Goal: Task Accomplishment & Management: Manage account settings

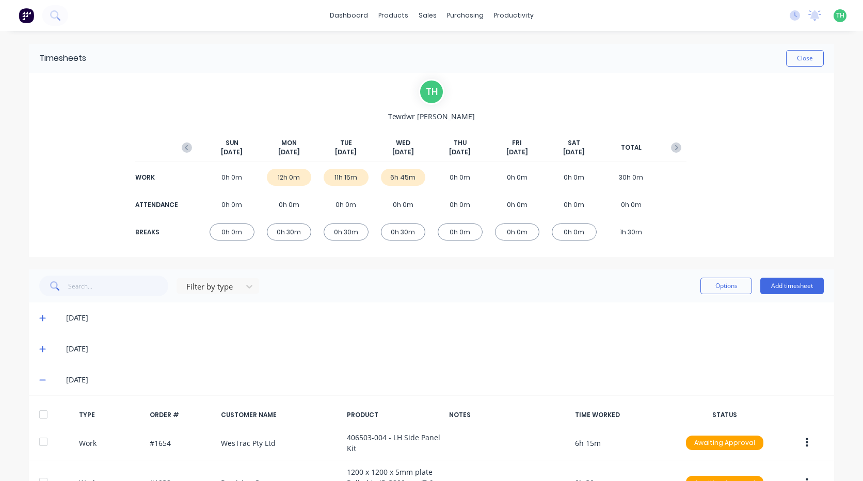
click at [786, 21] on div "No new notifications [PERSON_NAME] all as read You have no notifications TH Hus…" at bounding box center [823, 15] width 82 height 15
click at [791, 14] on icon at bounding box center [795, 15] width 10 height 10
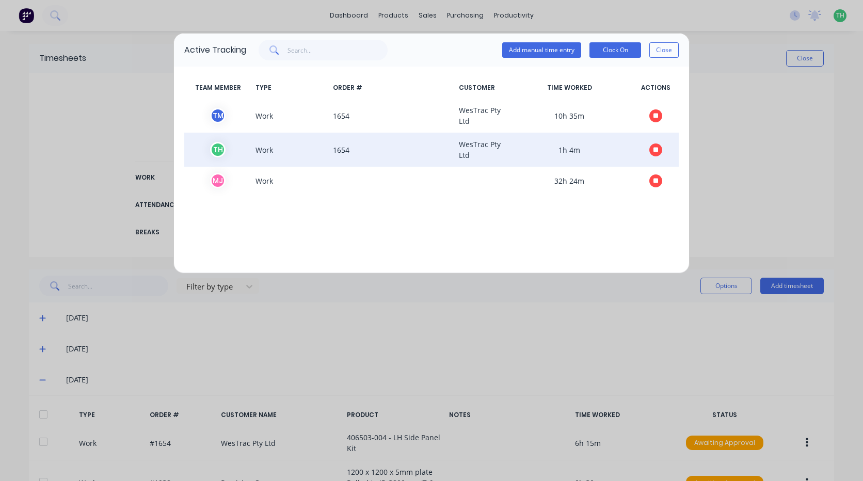
click at [657, 149] on icon "button" at bounding box center [656, 149] width 5 height 5
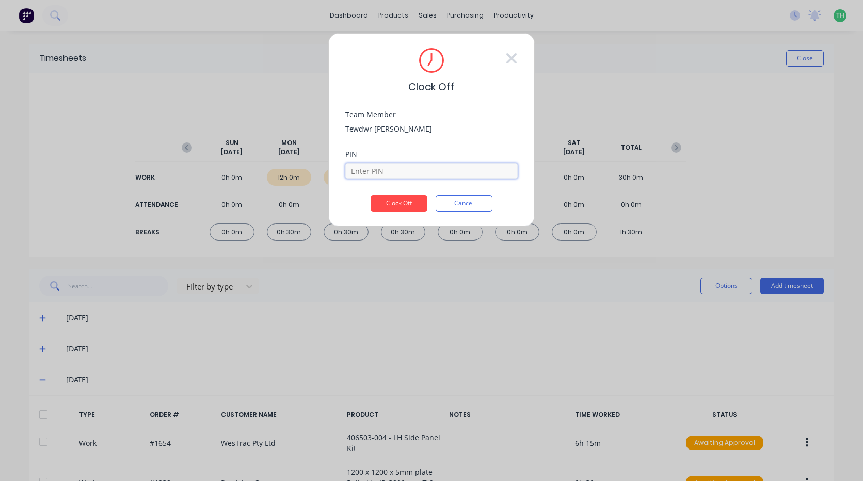
click at [441, 172] on input at bounding box center [431, 170] width 172 height 15
type input "2711"
click at [412, 201] on button "Clock Off" at bounding box center [399, 203] width 57 height 17
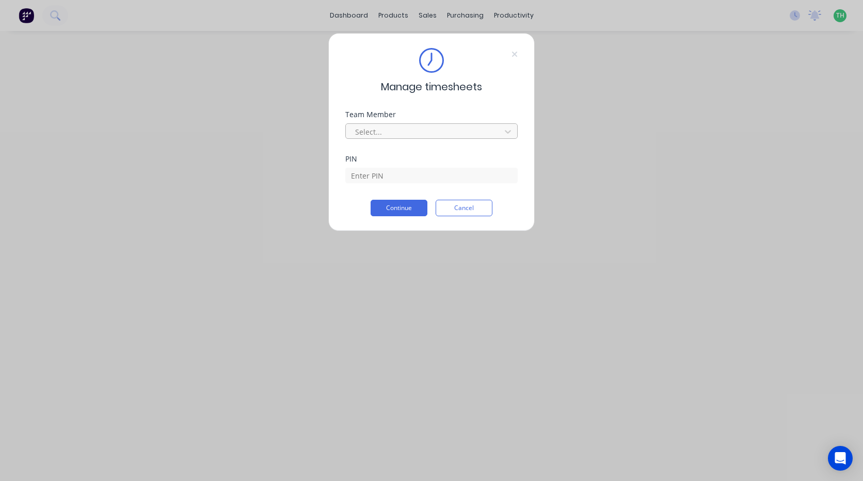
click at [393, 125] on div at bounding box center [424, 131] width 141 height 13
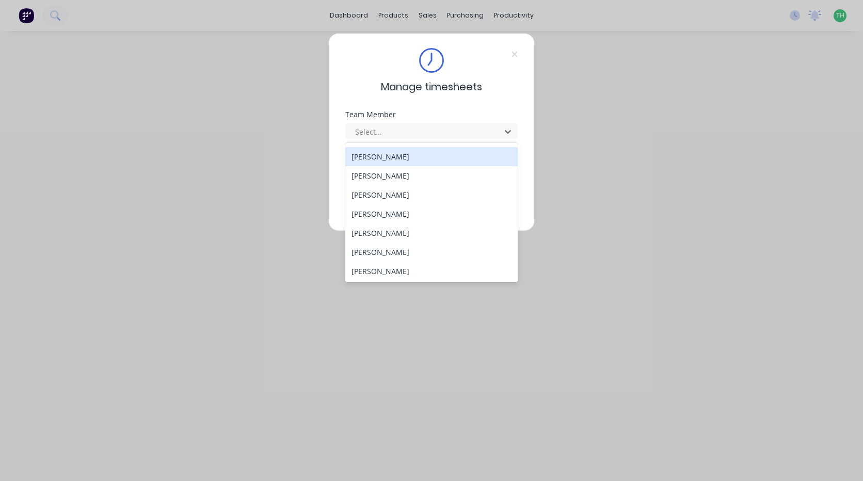
scroll to position [476, 0]
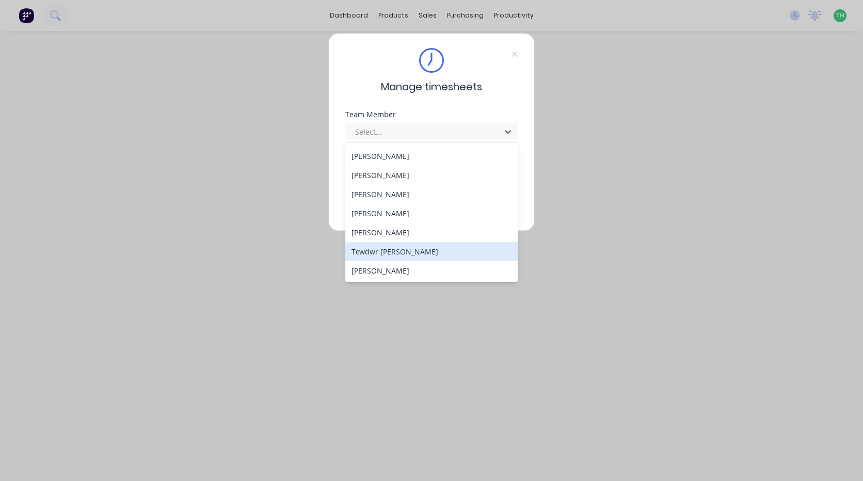
click at [425, 257] on div "Tewdwr [PERSON_NAME]" at bounding box center [431, 251] width 172 height 19
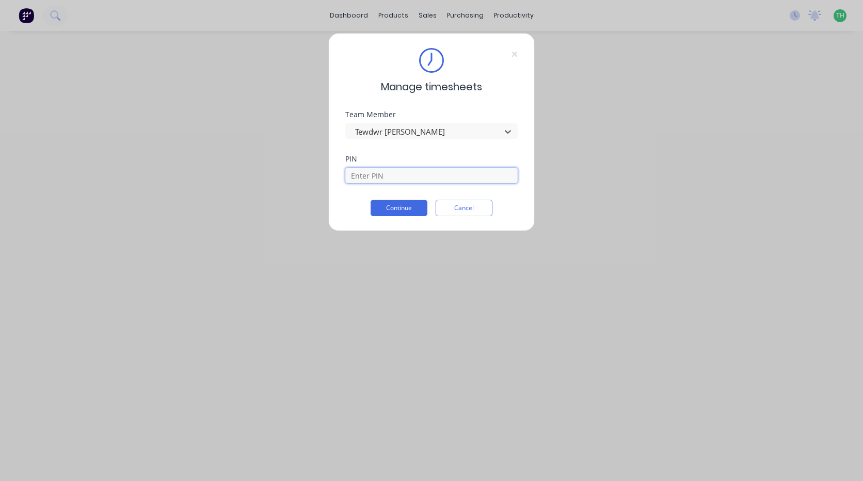
click at [399, 170] on input at bounding box center [431, 175] width 172 height 15
type input "2711"
click at [371, 200] on button "Continue" at bounding box center [399, 208] width 57 height 17
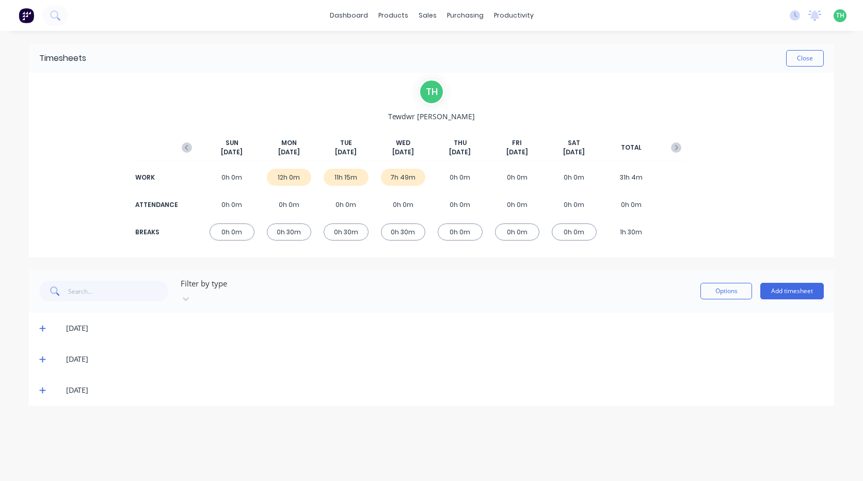
click at [42, 387] on icon at bounding box center [42, 390] width 7 height 7
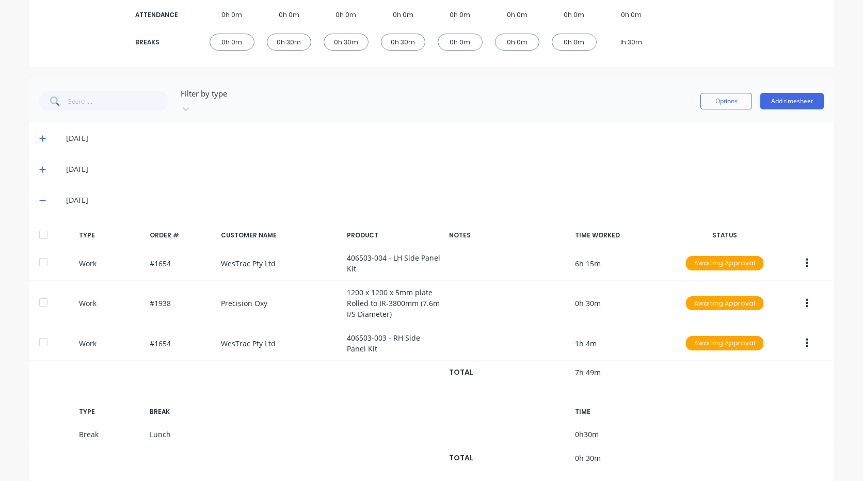
scroll to position [198, 0]
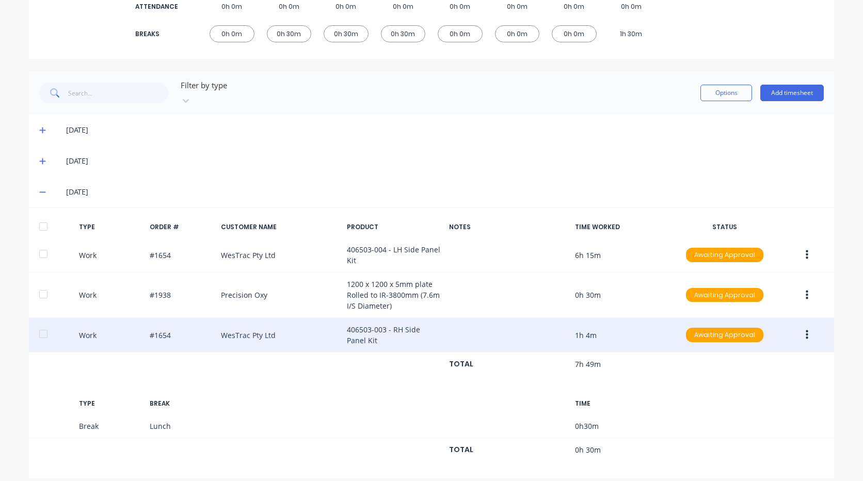
click at [805, 326] on button "button" at bounding box center [807, 335] width 24 height 19
click at [774, 310] on div "Edit" at bounding box center [771, 317] width 80 height 15
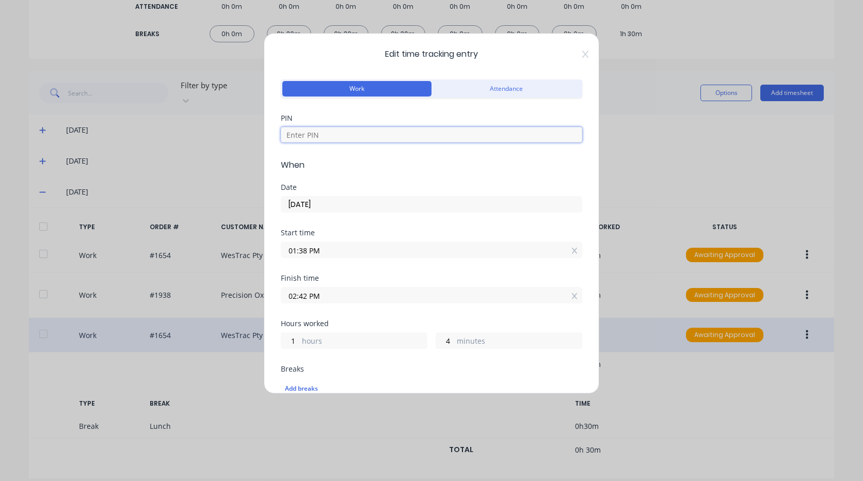
click at [340, 131] on input at bounding box center [432, 134] width 302 height 15
type input "2711"
click at [342, 249] on input "01:38 PM" at bounding box center [431, 249] width 300 height 15
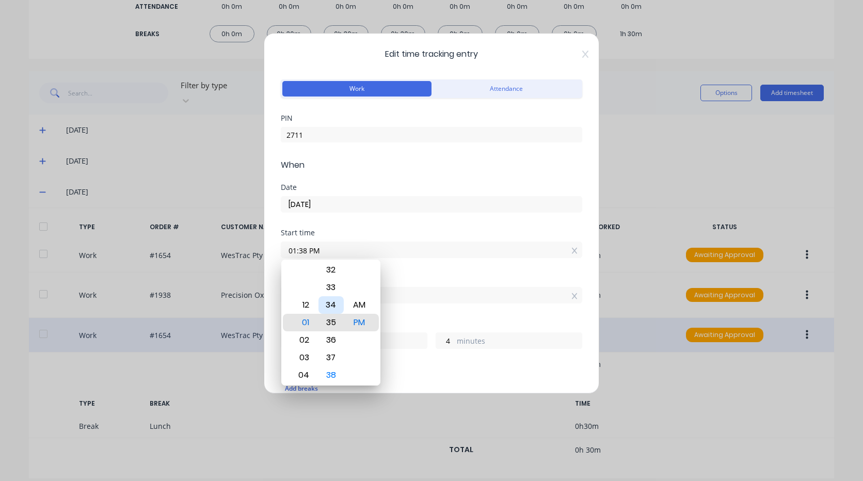
type input "01:35 PM"
type input "7"
type input "01:32 PM"
type input "10"
click at [334, 293] on div "30" at bounding box center [331, 288] width 25 height 18
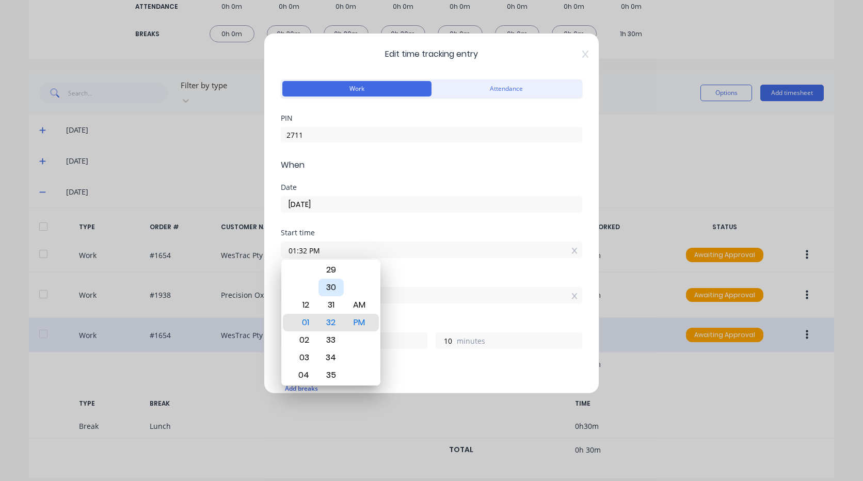
type input "01:30 PM"
type input "12"
click at [417, 275] on div "Finish time" at bounding box center [432, 278] width 302 height 7
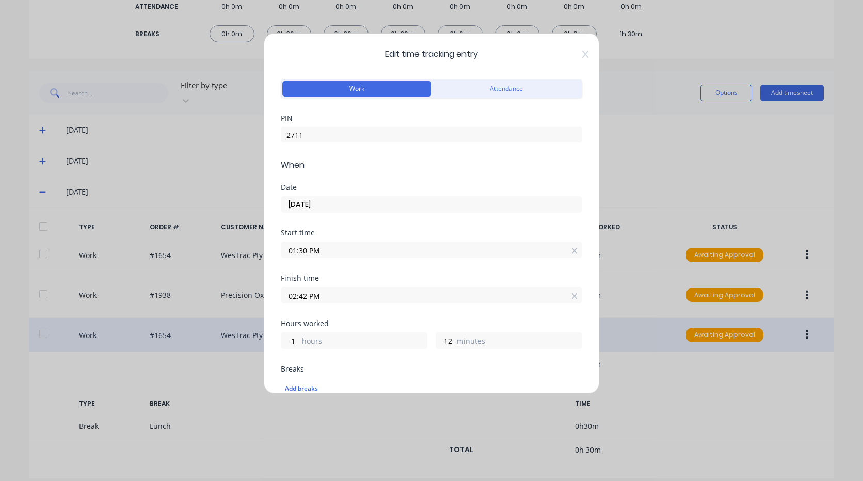
click at [338, 301] on input "02:42 PM" at bounding box center [431, 295] width 300 height 15
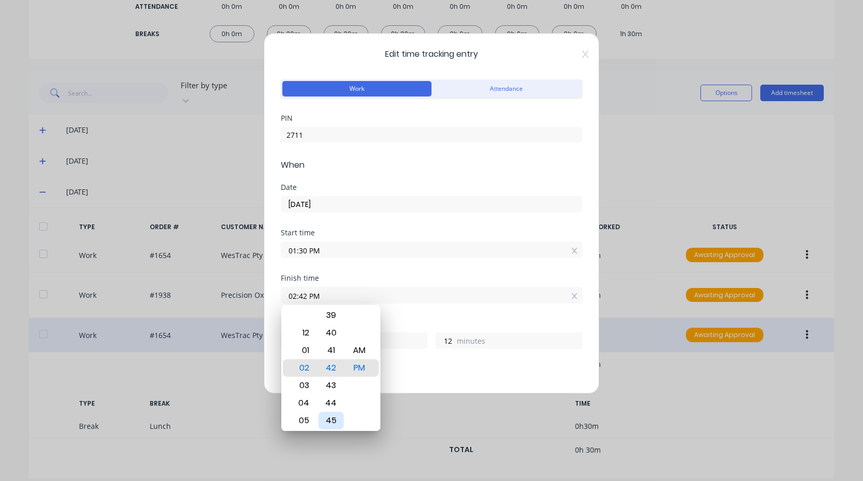
click at [330, 420] on div "45" at bounding box center [331, 421] width 25 height 18
type input "02:45 PM"
type input "15"
click at [401, 314] on div "Finish time 02:45 PM" at bounding box center [432, 297] width 302 height 45
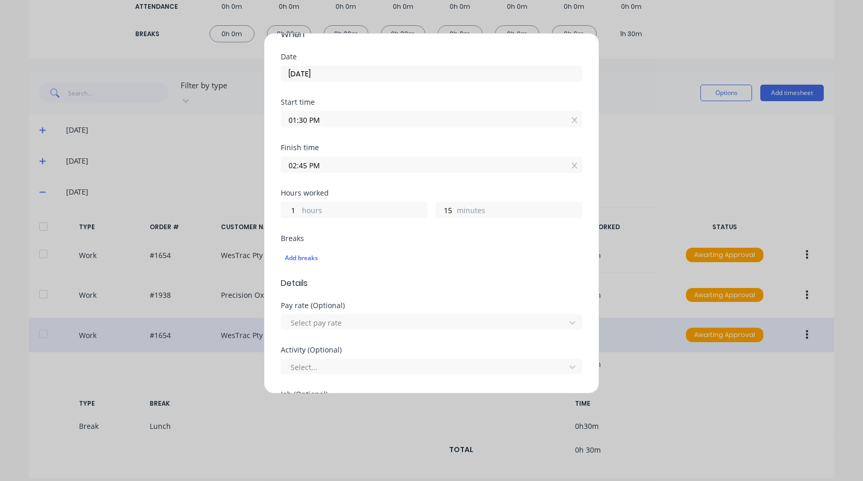
scroll to position [207, 0]
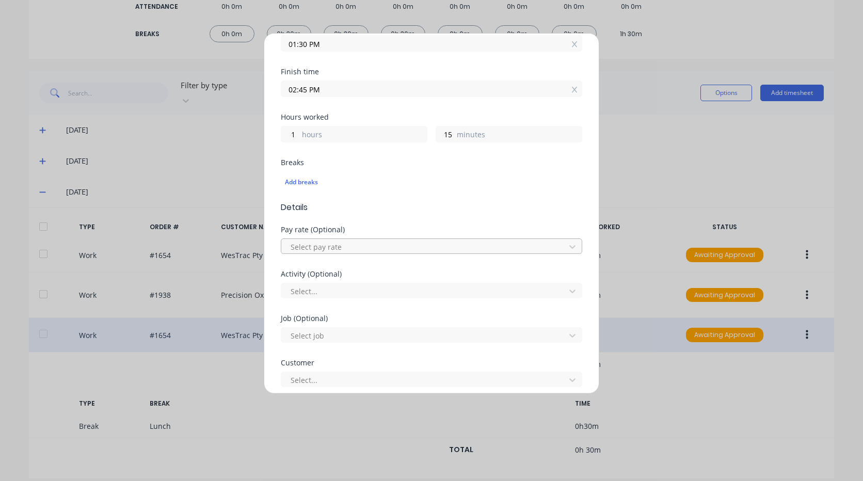
click at [363, 251] on div at bounding box center [425, 247] width 271 height 13
type input "mo"
click at [355, 292] on div at bounding box center [425, 291] width 271 height 13
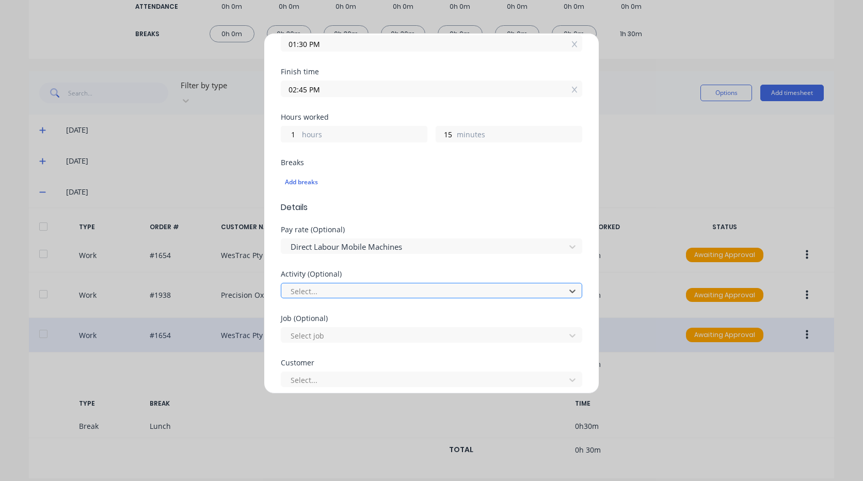
type input "m"
click at [347, 334] on div at bounding box center [425, 335] width 271 height 13
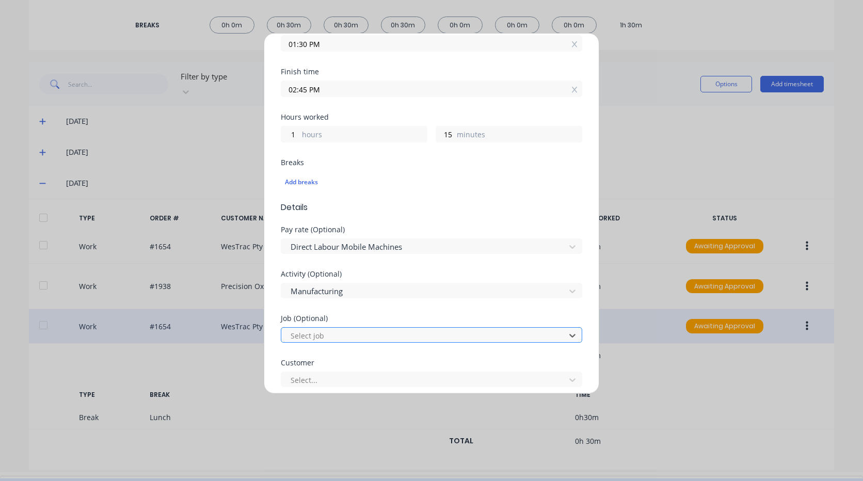
scroll to position [9, 0]
type input "1654"
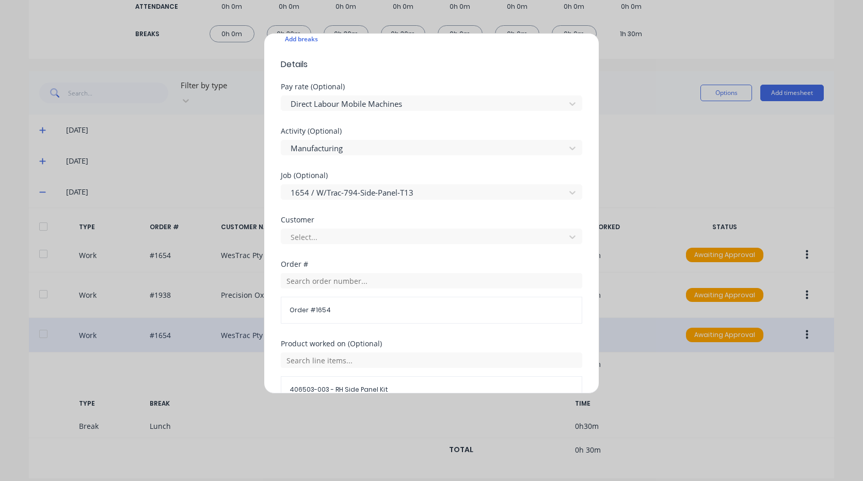
scroll to position [361, 0]
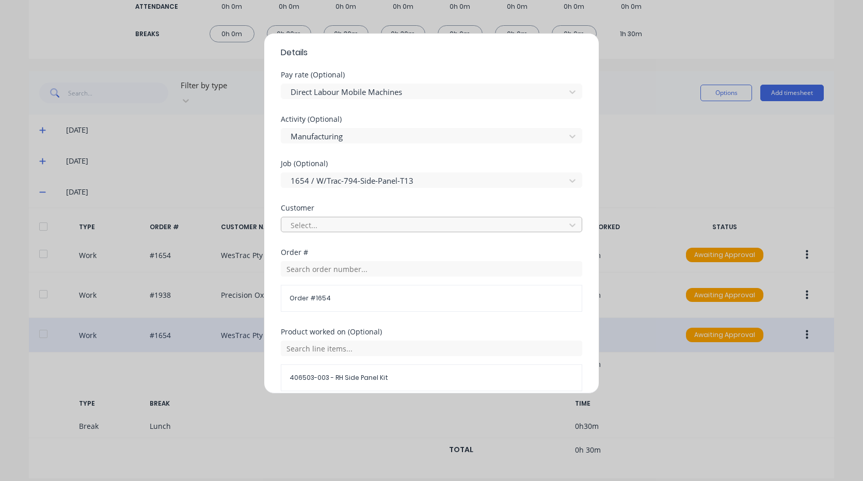
click at [337, 223] on div at bounding box center [425, 225] width 271 height 13
type input "wes"
click at [336, 270] on input "text" at bounding box center [432, 268] width 302 height 15
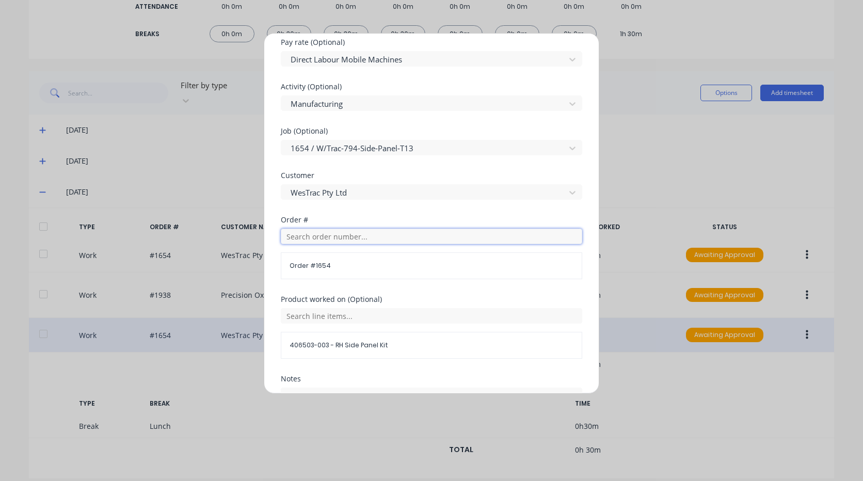
scroll to position [490, 0]
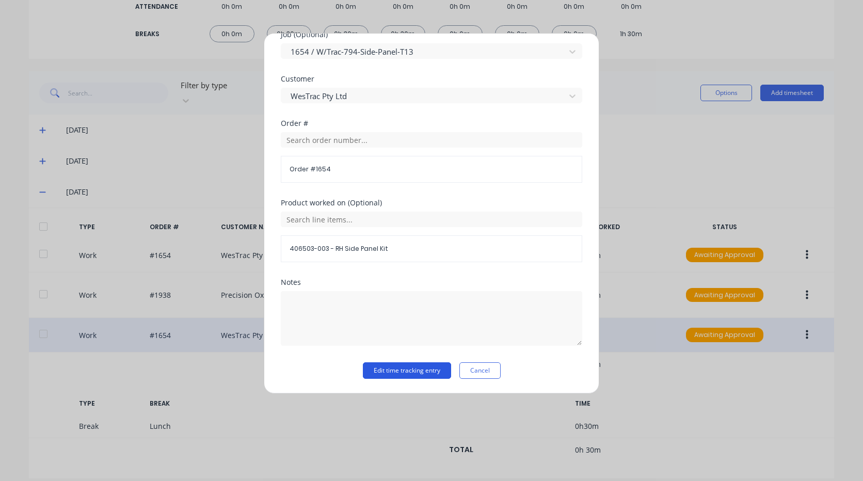
click at [409, 374] on button "Edit time tracking entry" at bounding box center [407, 370] width 88 height 17
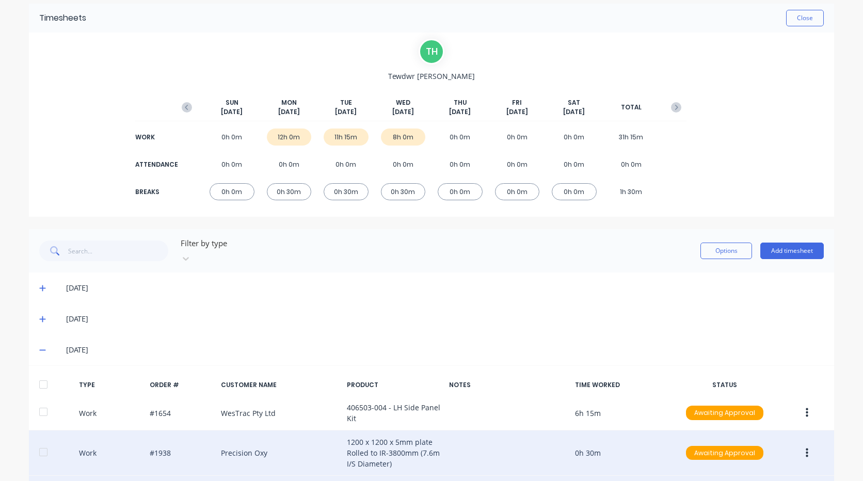
scroll to position [0, 0]
